Goal: Use online tool/utility

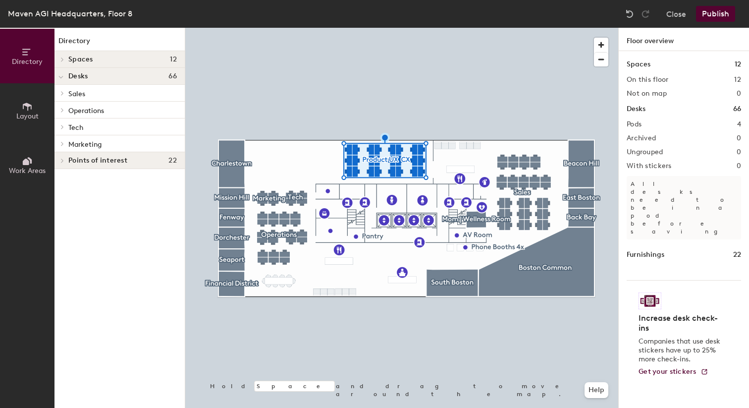
click at [255, 28] on div at bounding box center [401, 28] width 433 height 0
click at [271, 28] on div at bounding box center [401, 28] width 433 height 0
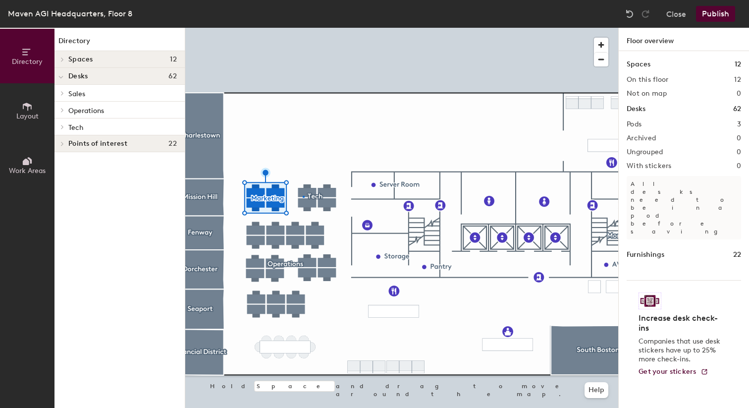
click at [303, 28] on div at bounding box center [401, 28] width 433 height 0
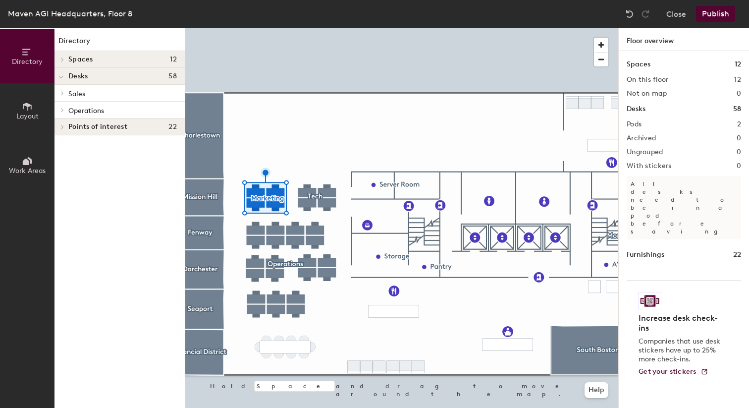
click at [280, 28] on div at bounding box center [401, 28] width 433 height 0
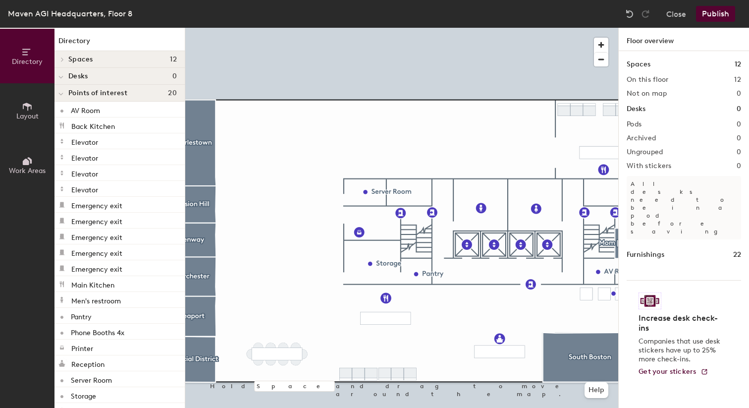
click at [30, 108] on icon at bounding box center [27, 106] width 11 height 11
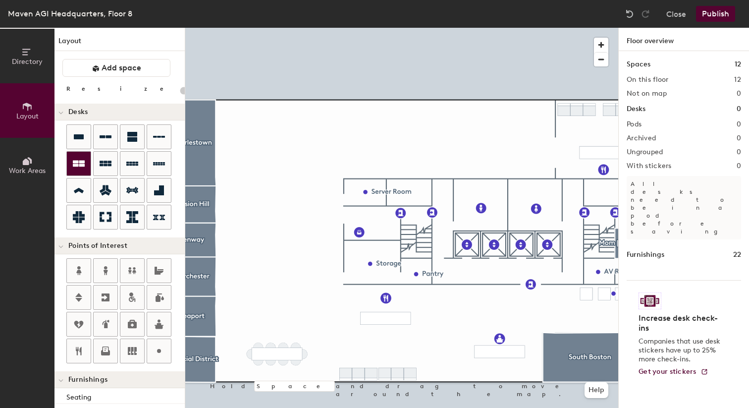
click at [79, 163] on icon at bounding box center [79, 163] width 12 height 6
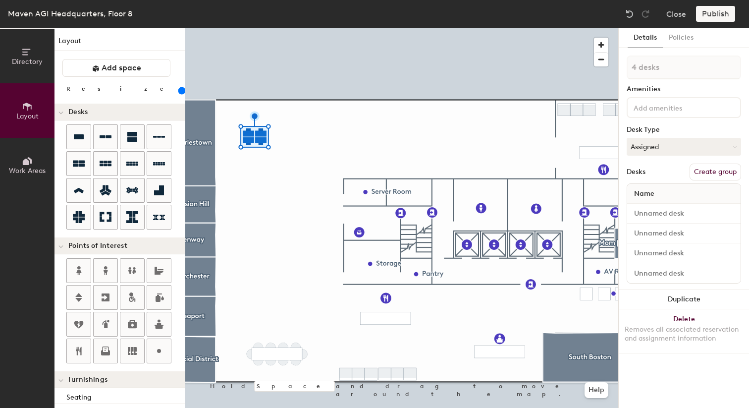
drag, startPoint x: 105, startPoint y: 89, endPoint x: 112, endPoint y: 89, distance: 7.4
click at [180, 89] on input "range" at bounding box center [180, 91] width 0 height 8
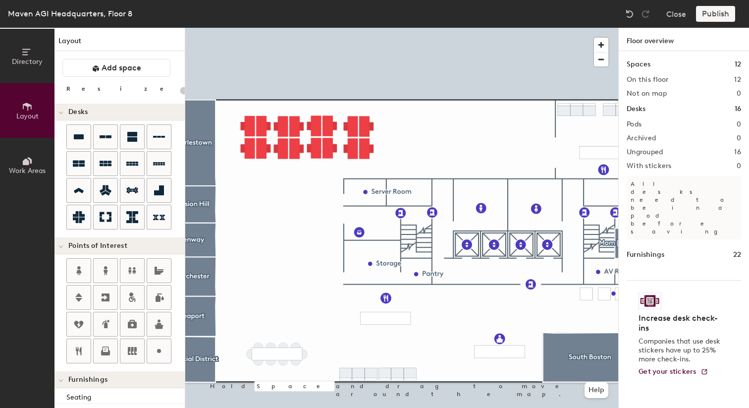
click at [285, 28] on div at bounding box center [401, 28] width 433 height 0
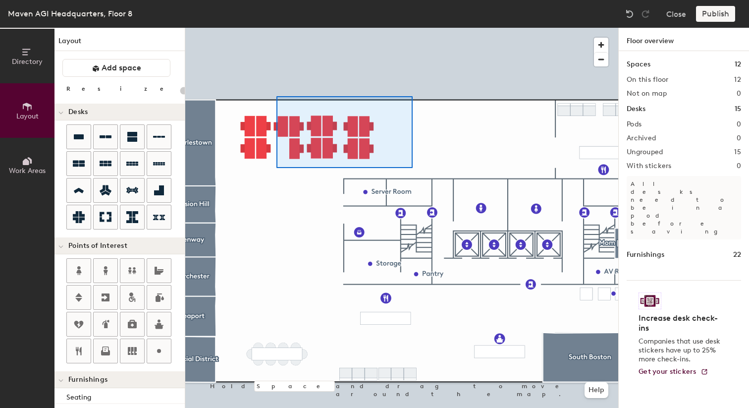
click at [276, 28] on div at bounding box center [401, 28] width 433 height 0
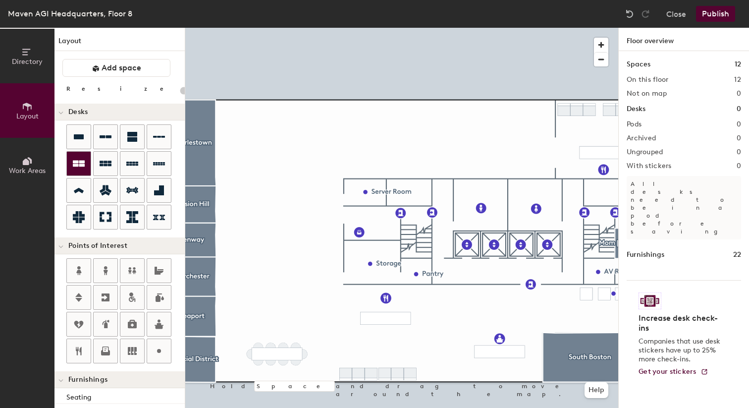
click at [86, 164] on div at bounding box center [79, 164] width 24 height 24
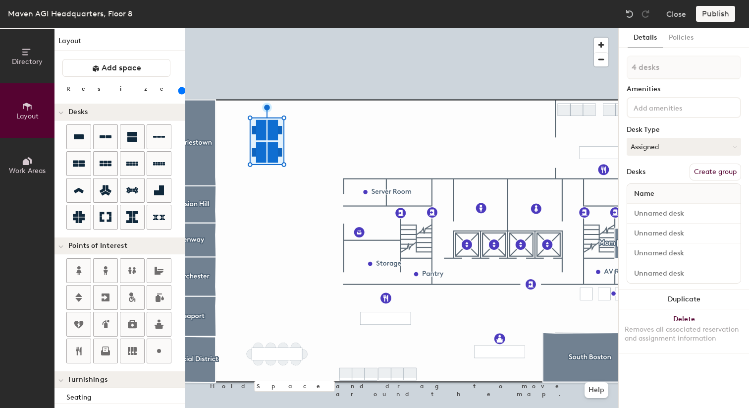
drag, startPoint x: 101, startPoint y: 91, endPoint x: 113, endPoint y: 90, distance: 12.4
type input "180"
click at [180, 90] on input "range" at bounding box center [180, 91] width 0 height 8
